Goal: Information Seeking & Learning: Learn about a topic

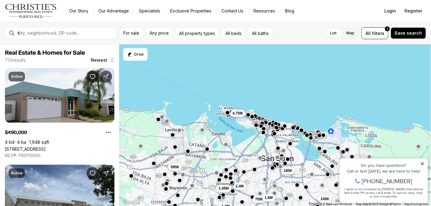
drag, startPoint x: 191, startPoint y: 79, endPoint x: 195, endPoint y: 71, distance: 9.0
click at [195, 71] on div "270K 185K 245K 1.45M 2.4M 750K 1.6M 1.2M 4.75M 595K 490K" at bounding box center [274, 125] width 311 height 162
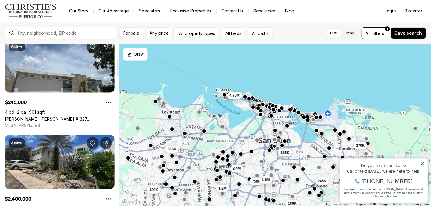
scroll to position [129, 0]
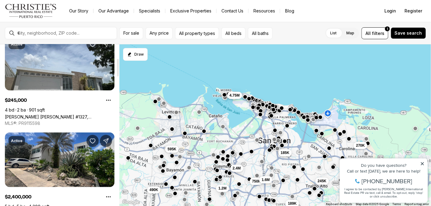
drag, startPoint x: 117, startPoint y: 48, endPoint x: 119, endPoint y: 62, distance: 14.1
click at [119, 62] on div at bounding box center [118, 68] width 2 height 18
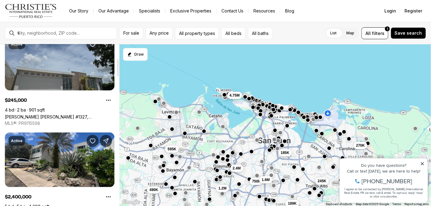
click at [84, 114] on link "[PERSON_NAME] [PERSON_NAME] #1327, [PERSON_NAME][GEOGRAPHIC_DATA], 00976" at bounding box center [60, 116] width 110 height 5
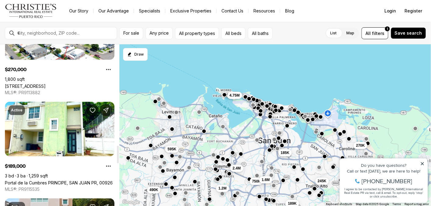
scroll to position [936, 0]
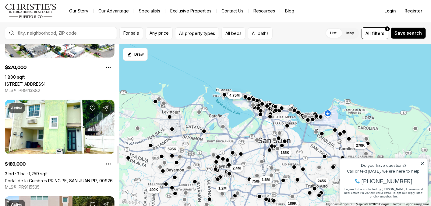
drag, startPoint x: 116, startPoint y: 61, endPoint x: 123, endPoint y: 148, distance: 87.7
click at [119, 148] on div at bounding box center [118, 155] width 2 height 18
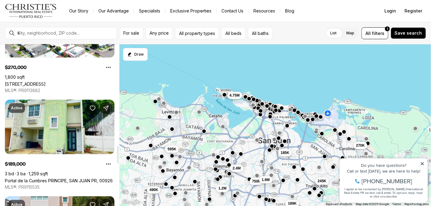
click at [68, 178] on link "Portal de la Cumbres PRINCIPE, SAN JUAN PR, 00926" at bounding box center [59, 180] width 108 height 5
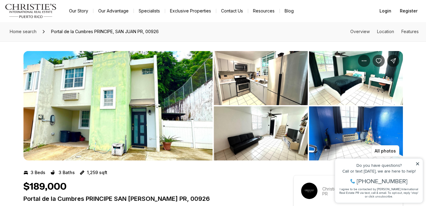
click at [157, 110] on img "View image gallery" at bounding box center [117, 106] width 189 height 110
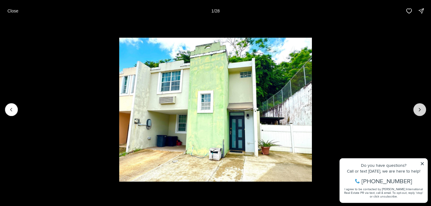
click at [422, 107] on icon "Next slide" at bounding box center [419, 110] width 6 height 6
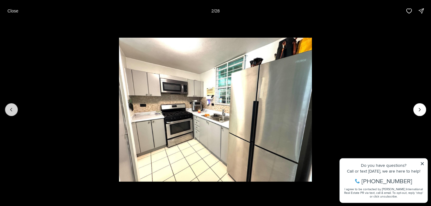
click at [12, 109] on icon "Previous slide" at bounding box center [11, 110] width 6 height 6
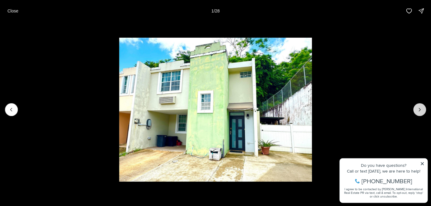
click at [418, 110] on icon "Next slide" at bounding box center [419, 110] width 6 height 6
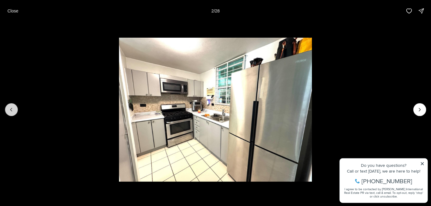
click at [12, 113] on icon "Previous slide" at bounding box center [11, 110] width 6 height 6
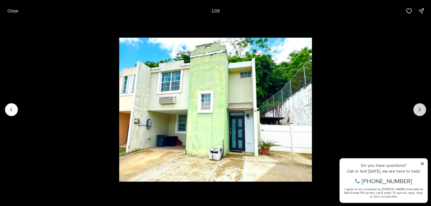
click at [420, 109] on icon "Next slide" at bounding box center [419, 110] width 6 height 6
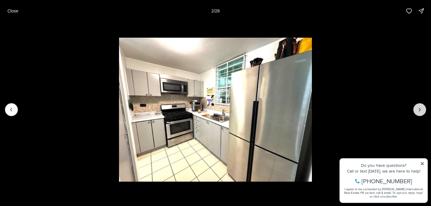
click at [420, 109] on icon "Next slide" at bounding box center [419, 110] width 6 height 6
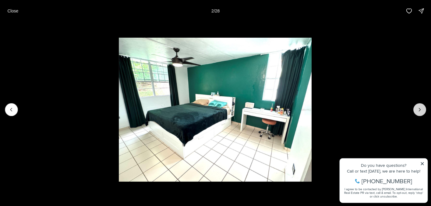
click at [420, 109] on icon "Next slide" at bounding box center [419, 110] width 6 height 6
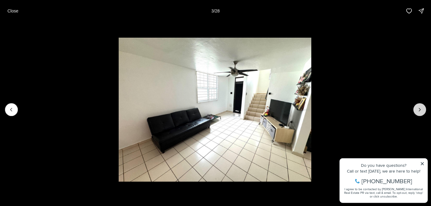
click at [420, 109] on icon "Next slide" at bounding box center [419, 110] width 6 height 6
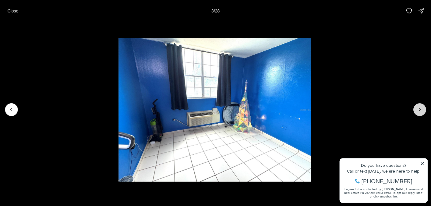
click at [420, 109] on icon "Next slide" at bounding box center [419, 110] width 6 height 6
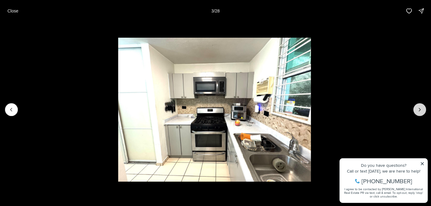
click at [420, 109] on icon "Next slide" at bounding box center [419, 110] width 6 height 6
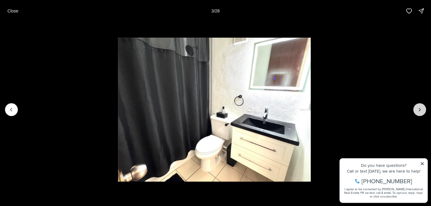
click at [420, 109] on icon "Next slide" at bounding box center [419, 110] width 6 height 6
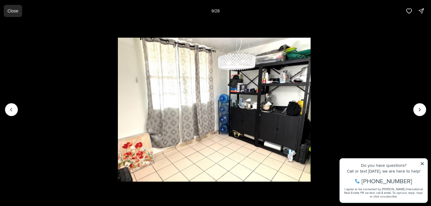
click at [8, 12] on p "Close" at bounding box center [12, 11] width 11 height 5
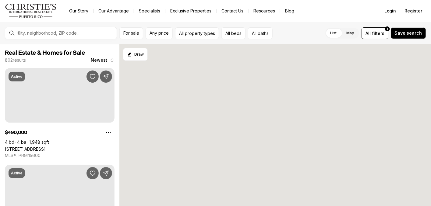
scroll to position [936, 0]
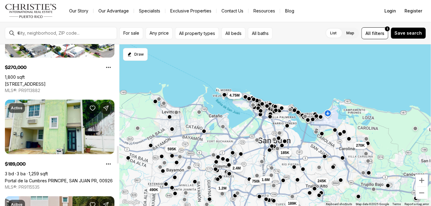
click at [106, 178] on link "Portal de la Cumbres PRINCIPE, SAN JUAN PR, 00926" at bounding box center [59, 180] width 108 height 5
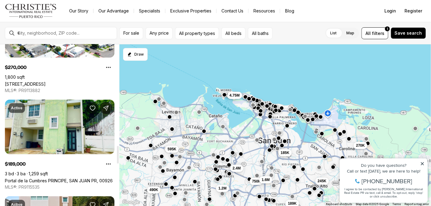
scroll to position [0, 0]
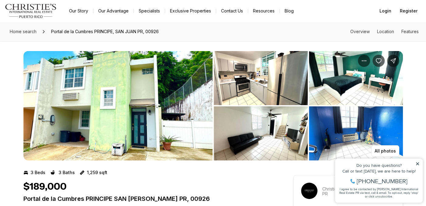
click at [204, 115] on img "View image gallery" at bounding box center [117, 106] width 189 height 110
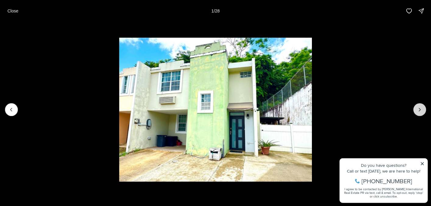
click at [417, 111] on icon "Next slide" at bounding box center [419, 110] width 6 height 6
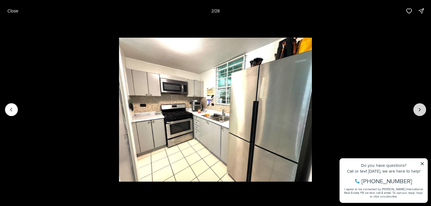
click at [419, 106] on button "Next slide" at bounding box center [419, 109] width 13 height 13
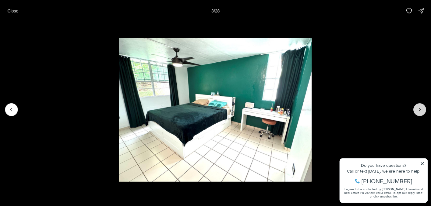
click at [419, 106] on button "Next slide" at bounding box center [419, 109] width 13 height 13
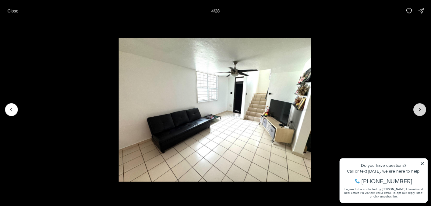
click at [419, 106] on button "Next slide" at bounding box center [419, 109] width 13 height 13
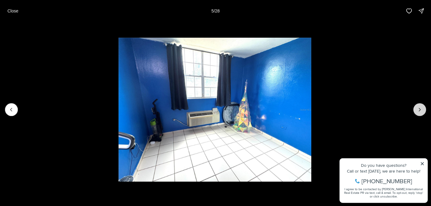
click at [419, 106] on button "Next slide" at bounding box center [419, 109] width 13 height 13
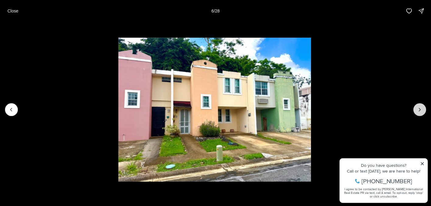
click at [422, 110] on icon "Next slide" at bounding box center [419, 110] width 6 height 6
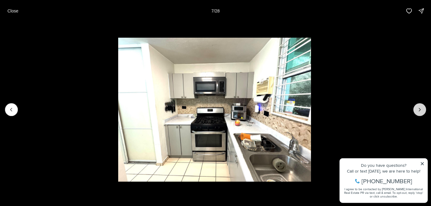
click at [422, 110] on icon "Next slide" at bounding box center [419, 110] width 6 height 6
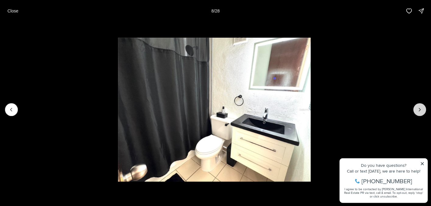
click at [422, 110] on icon "Next slide" at bounding box center [419, 110] width 6 height 6
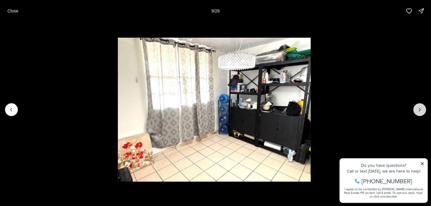
click at [422, 110] on icon "Next slide" at bounding box center [419, 110] width 6 height 6
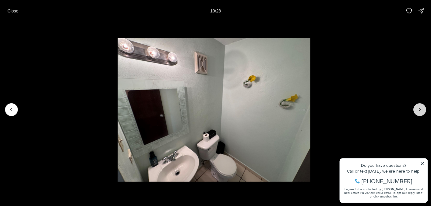
click at [422, 110] on icon "Next slide" at bounding box center [419, 110] width 6 height 6
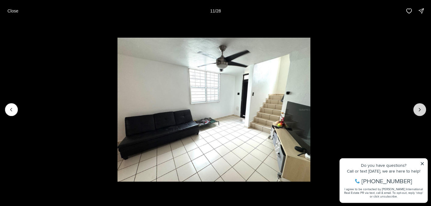
click at [422, 110] on icon "Next slide" at bounding box center [419, 110] width 6 height 6
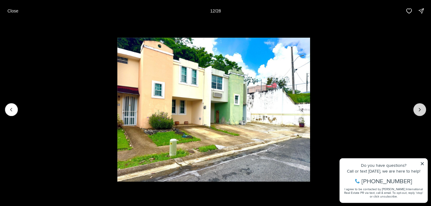
click at [422, 110] on icon "Next slide" at bounding box center [419, 110] width 6 height 6
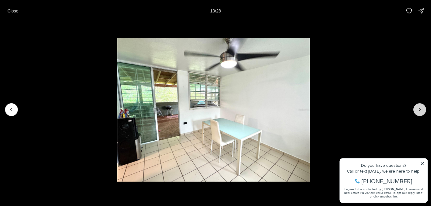
click at [422, 110] on icon "Next slide" at bounding box center [419, 110] width 6 height 6
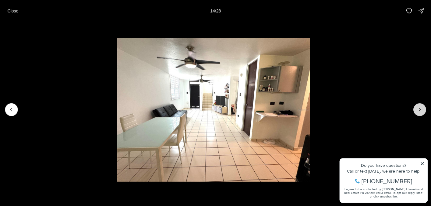
click at [422, 110] on icon "Next slide" at bounding box center [419, 110] width 6 height 6
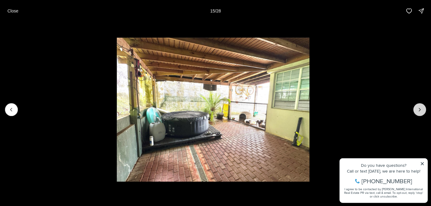
click at [422, 110] on icon "Next slide" at bounding box center [419, 110] width 6 height 6
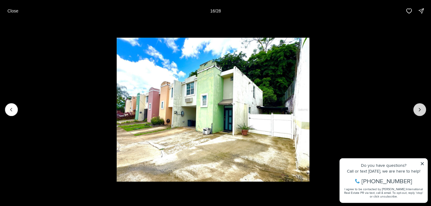
click at [422, 110] on icon "Next slide" at bounding box center [419, 110] width 6 height 6
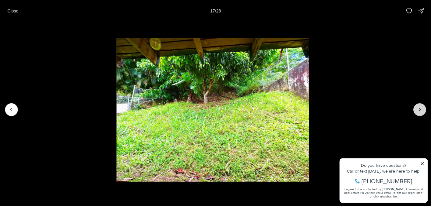
click at [422, 110] on icon "Next slide" at bounding box center [419, 110] width 6 height 6
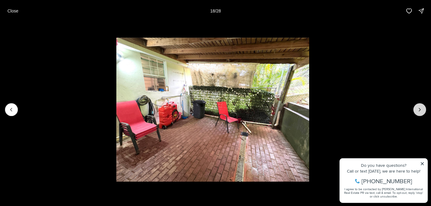
click at [422, 110] on icon "Next slide" at bounding box center [419, 110] width 6 height 6
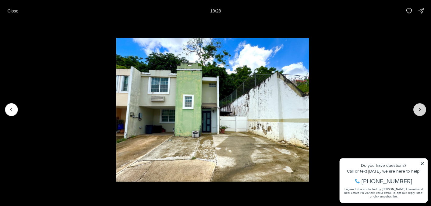
click at [422, 110] on icon "Next slide" at bounding box center [419, 110] width 6 height 6
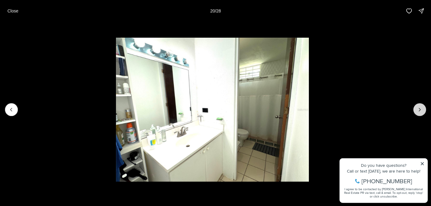
click at [422, 110] on icon "Next slide" at bounding box center [419, 110] width 6 height 6
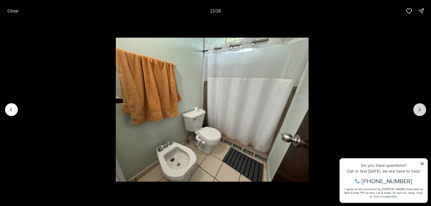
click at [422, 110] on icon "Next slide" at bounding box center [419, 110] width 6 height 6
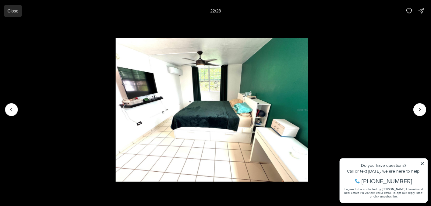
click at [12, 11] on p "Close" at bounding box center [12, 11] width 11 height 5
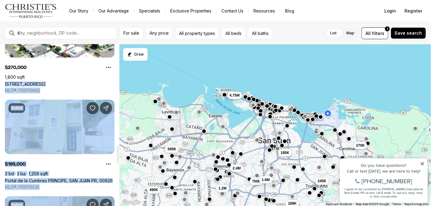
drag, startPoint x: 116, startPoint y: 78, endPoint x: 120, endPoint y: 112, distance: 33.8
click at [120, 112] on div "Real Estate & Homes for Sale 802 results Newest Active $490,000 4 bd 4 ba 1,948…" at bounding box center [215, 125] width 431 height 162
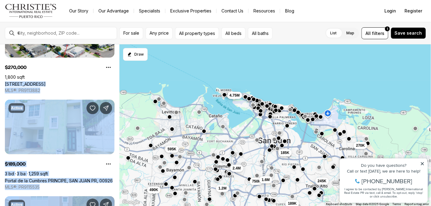
drag, startPoint x: 120, startPoint y: 112, endPoint x: 102, endPoint y: 82, distance: 35.2
click at [46, 82] on link "[STREET_ADDRESS]" at bounding box center [25, 84] width 41 height 5
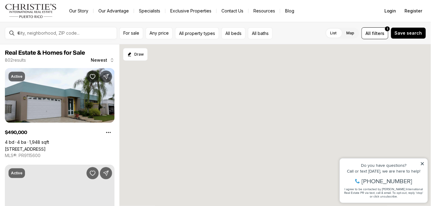
scroll to position [936, 0]
